Goal: Check status: Check status

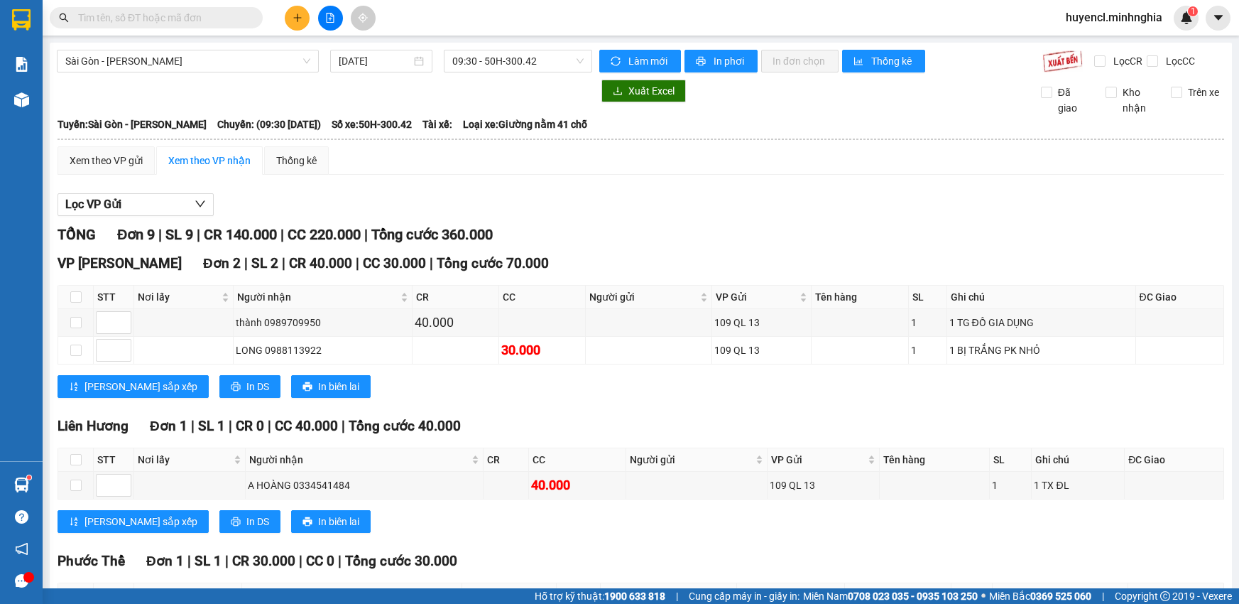
click at [551, 53] on span "09:30 - 50H-300.42" at bounding box center [517, 60] width 131 height 21
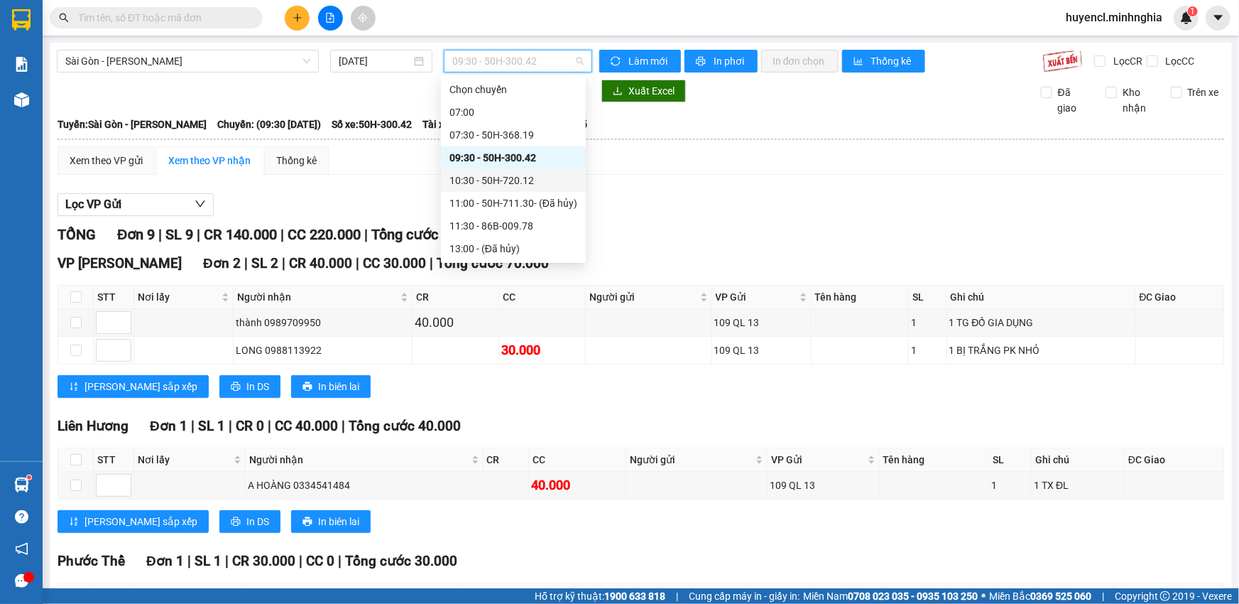
click at [530, 178] on div "10:30 - 50H-720.12" at bounding box center [514, 181] width 128 height 16
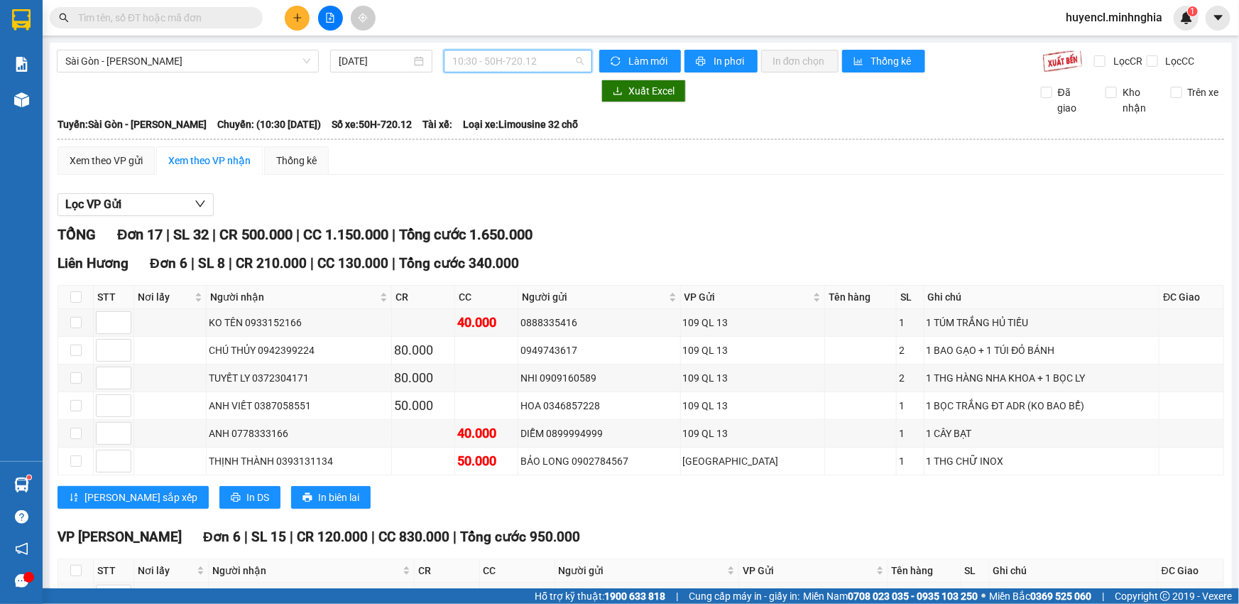
click at [516, 65] on span "10:30 - 50H-720.12" at bounding box center [517, 60] width 131 height 21
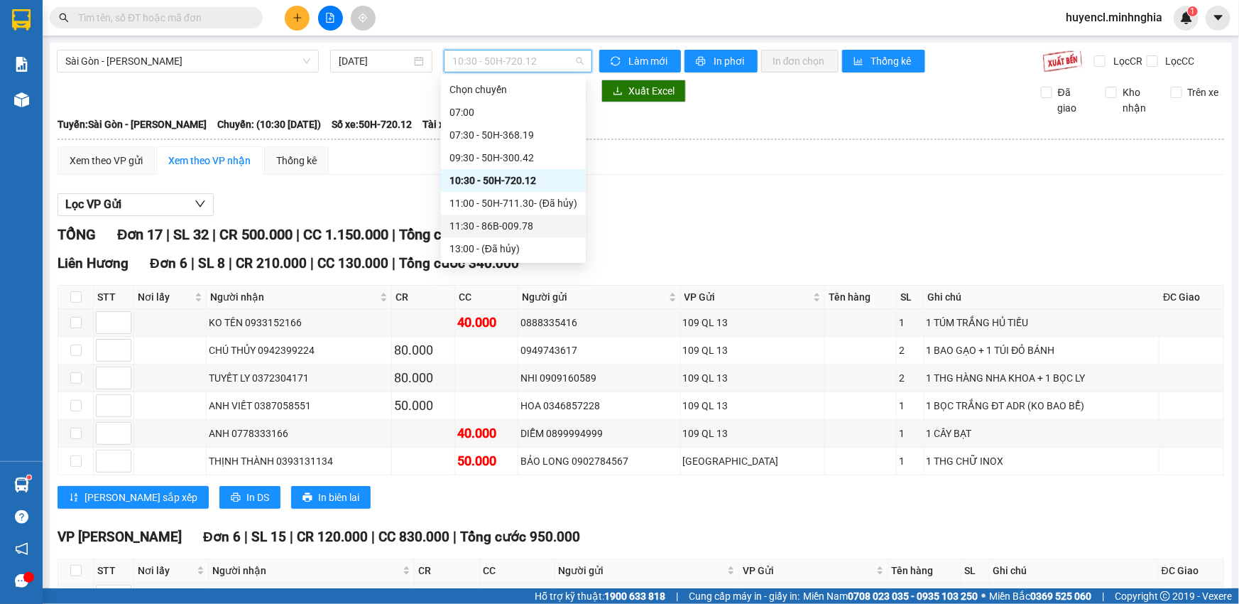
click at [543, 232] on div "11:30 - 86B-009.78" at bounding box center [514, 226] width 128 height 16
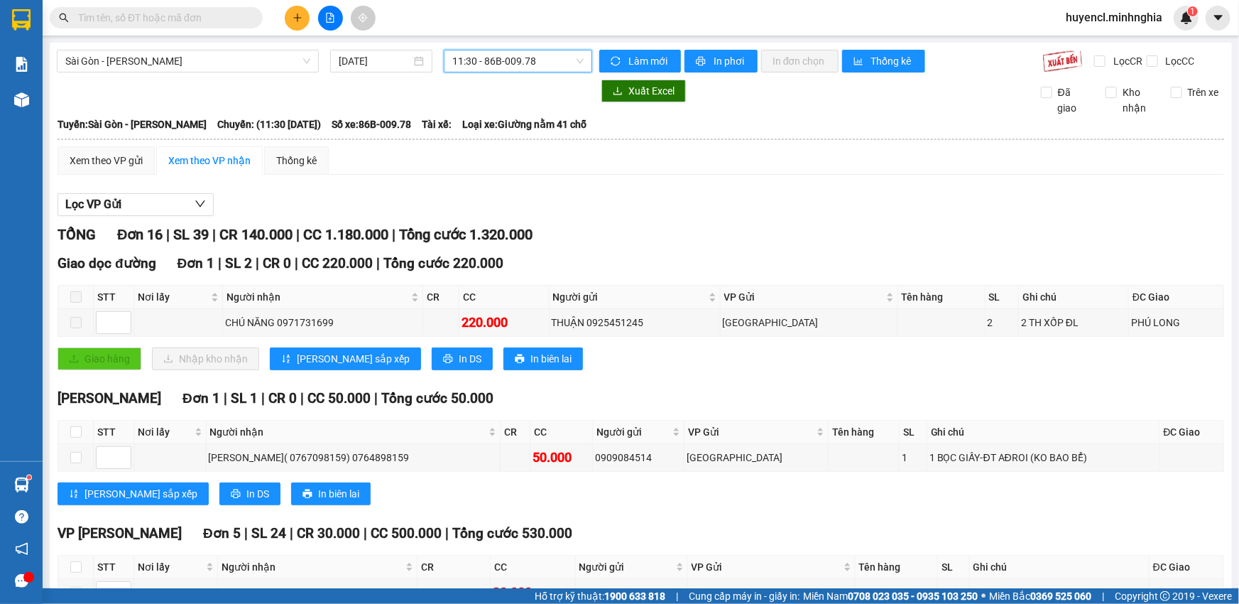
click at [490, 60] on span "11:30 - 86B-009.78" at bounding box center [517, 60] width 131 height 21
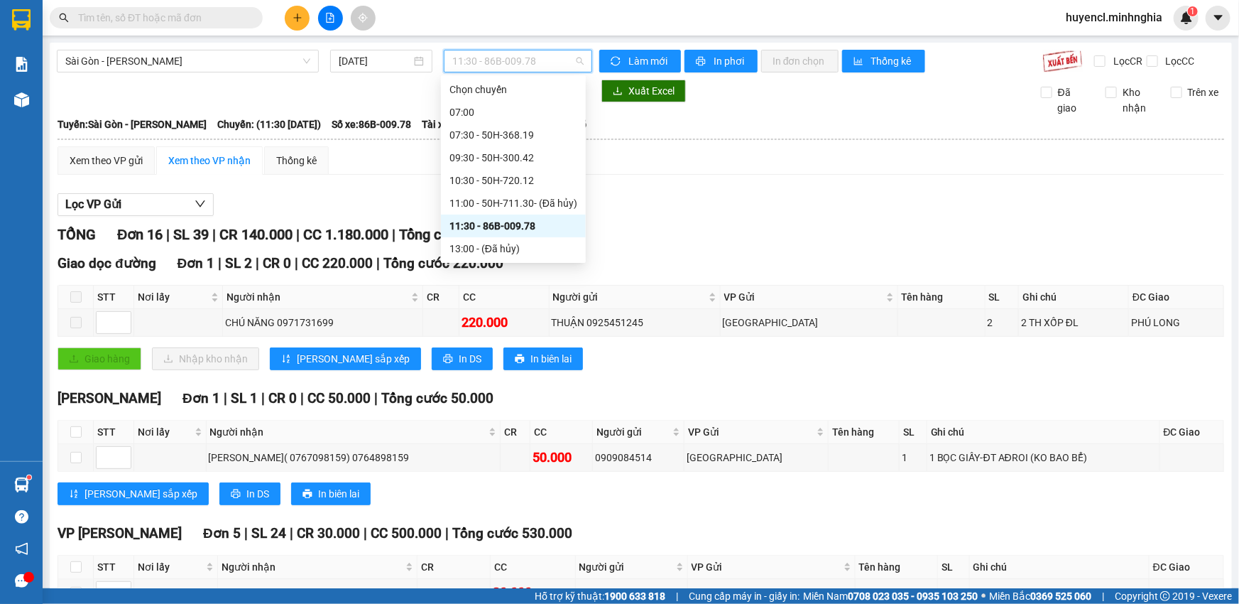
scroll to position [64, 0]
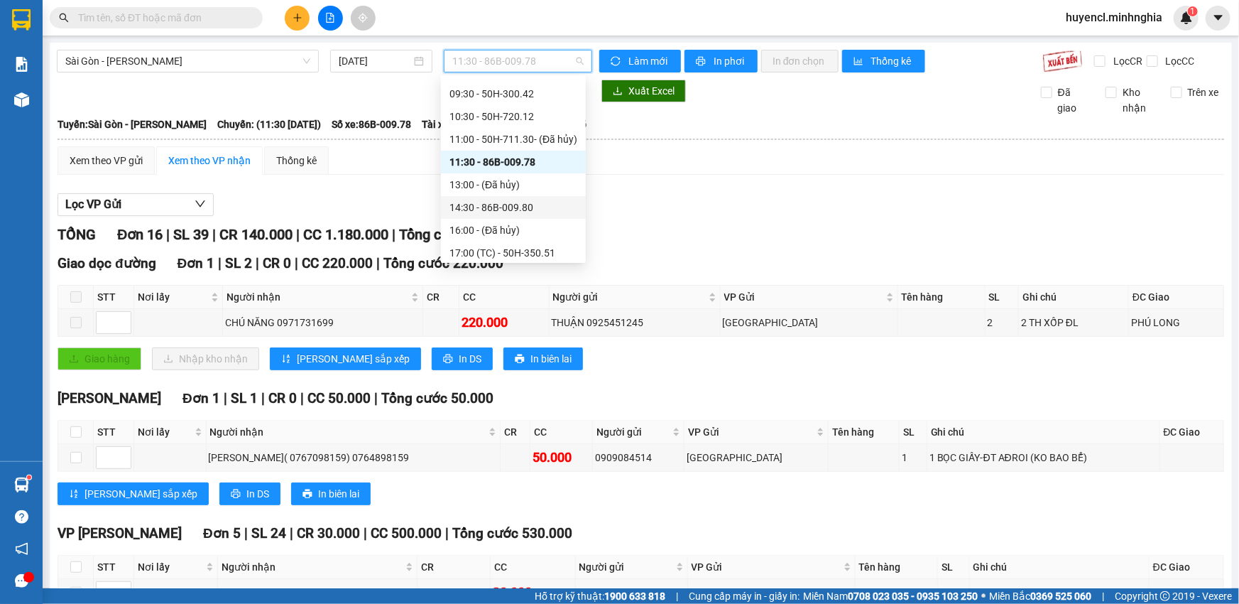
click at [523, 209] on div "14:30 - 86B-009.80" at bounding box center [514, 208] width 128 height 16
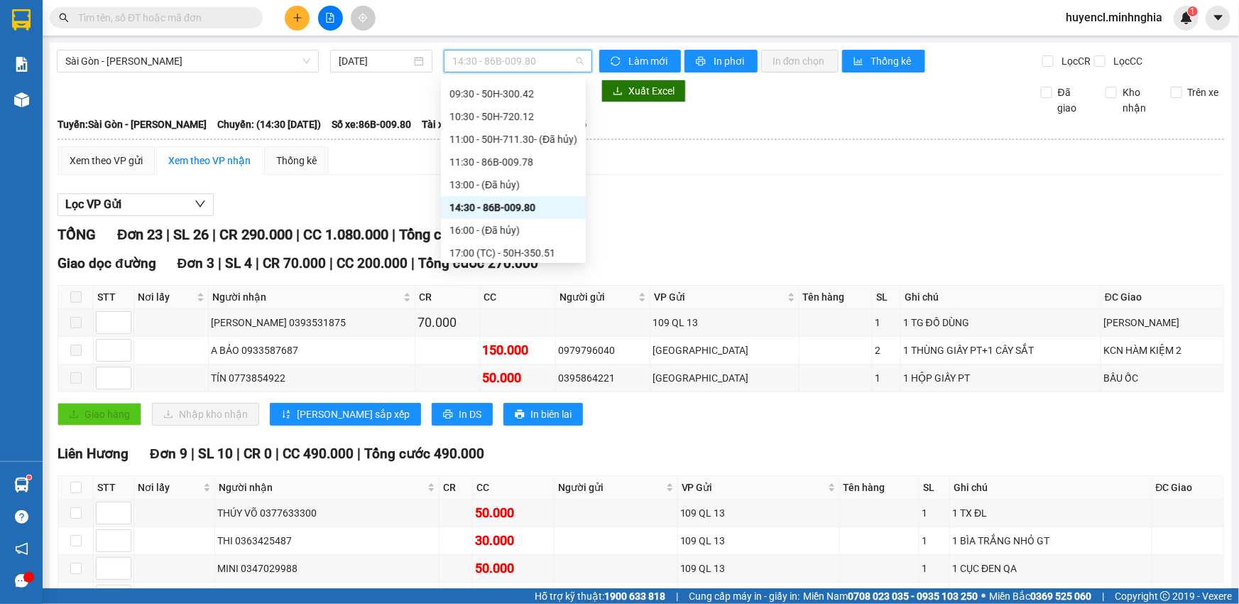
click at [552, 53] on span "14:30 - 86B-009.80" at bounding box center [517, 60] width 131 height 21
click at [527, 249] on div "17:00 (TC) - 50H-350.51" at bounding box center [514, 253] width 128 height 16
